Goal: Task Accomplishment & Management: Complete application form

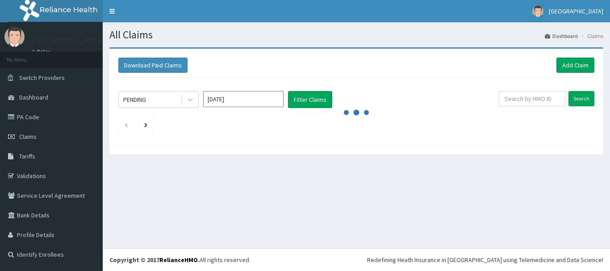
click at [521, 97] on input "text" at bounding box center [532, 98] width 67 height 15
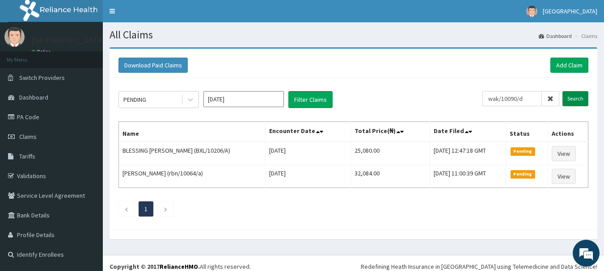
click at [578, 103] on input "Search" at bounding box center [575, 98] width 26 height 15
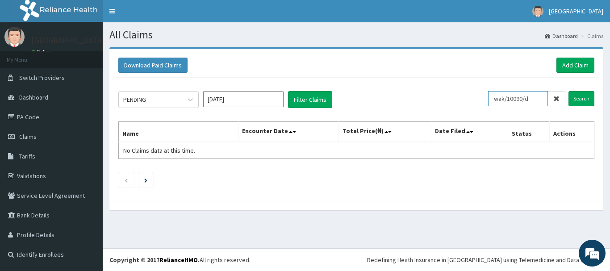
click at [538, 97] on input "wak/10090/d" at bounding box center [518, 98] width 60 height 15
click at [537, 102] on input "wak/10090/d" at bounding box center [518, 98] width 60 height 15
type input "wak/10090/b"
click at [588, 98] on input "Search" at bounding box center [582, 98] width 26 height 15
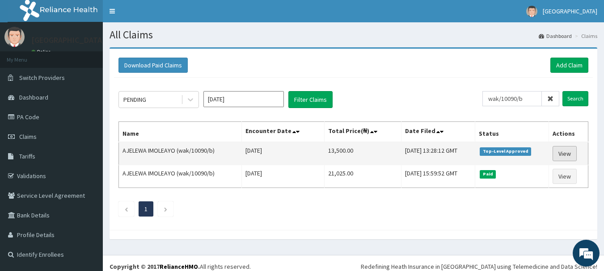
click at [567, 158] on link "View" at bounding box center [564, 153] width 24 height 15
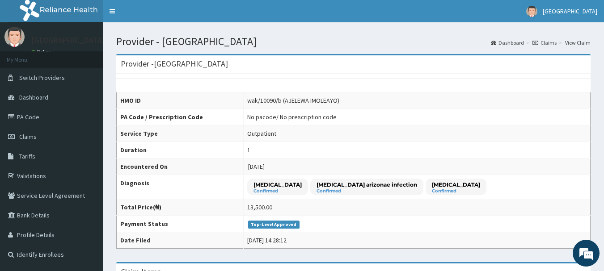
click at [574, 46] on link "View Claim" at bounding box center [577, 43] width 25 height 8
click at [51, 136] on link "Claims" at bounding box center [51, 137] width 103 height 20
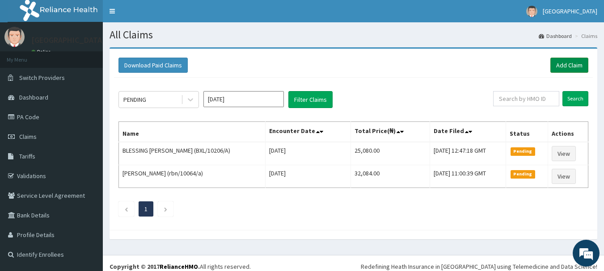
click at [563, 67] on link "Add Claim" at bounding box center [569, 65] width 38 height 15
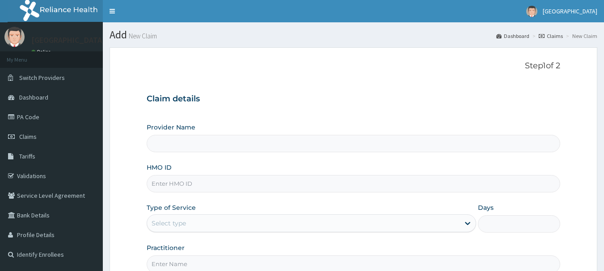
type input "[GEOGRAPHIC_DATA]"
click at [164, 190] on input "HMO ID" at bounding box center [354, 183] width 414 height 17
type input "w"
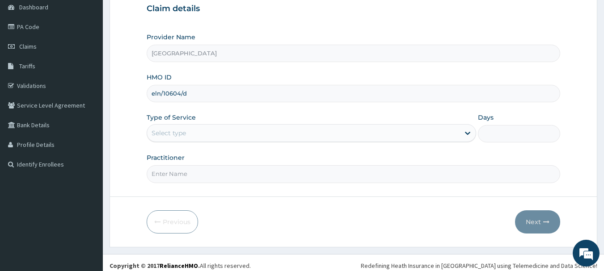
scroll to position [96, 0]
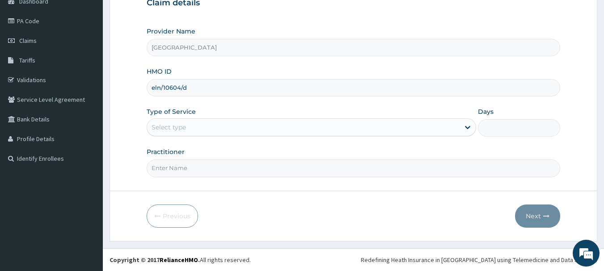
type input "eln/10604/d"
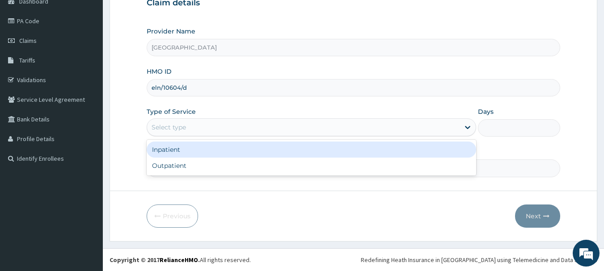
click at [227, 132] on div "Select type" at bounding box center [303, 127] width 312 height 14
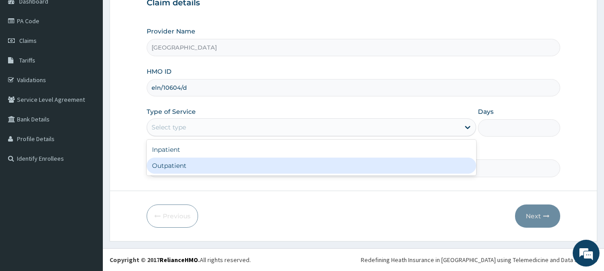
click at [219, 164] on div "Outpatient" at bounding box center [311, 166] width 329 height 16
type input "1"
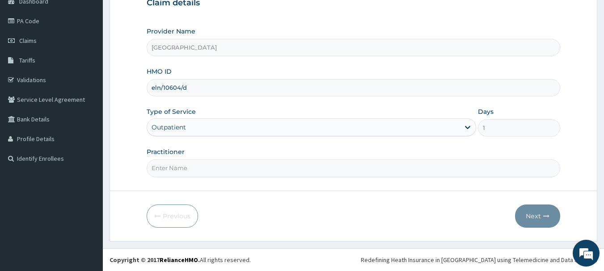
click at [248, 173] on input "Practitioner" at bounding box center [354, 168] width 414 height 17
type input "DR [PERSON_NAME]"
click at [552, 219] on button "Next" at bounding box center [537, 216] width 45 height 23
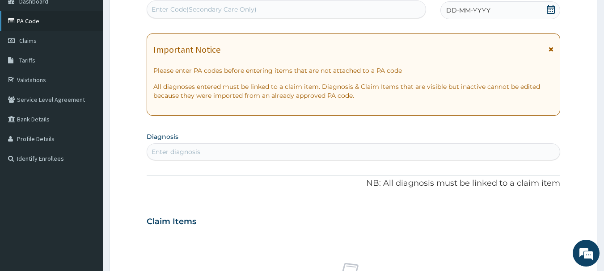
click at [51, 21] on link "PA Code" at bounding box center [51, 21] width 103 height 20
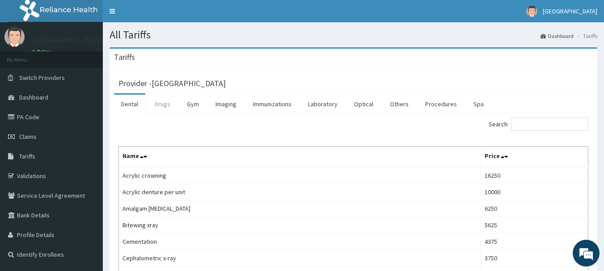
click at [154, 99] on link "Drugs" at bounding box center [162, 104] width 30 height 19
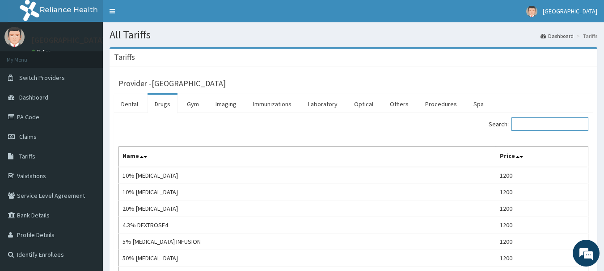
click at [548, 122] on input "Search:" at bounding box center [549, 124] width 77 height 13
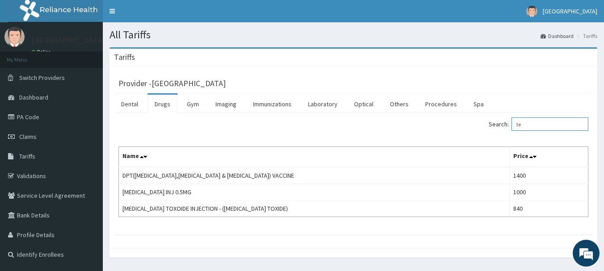
type input "t"
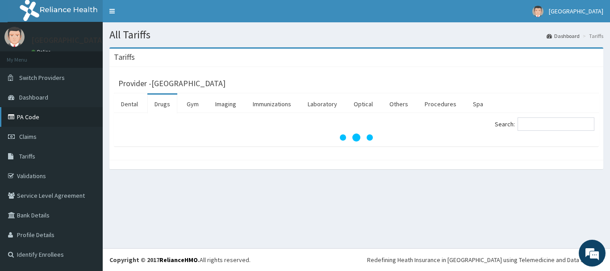
click at [57, 119] on link "PA Code" at bounding box center [51, 117] width 103 height 20
